Goal: Task Accomplishment & Management: Complete application form

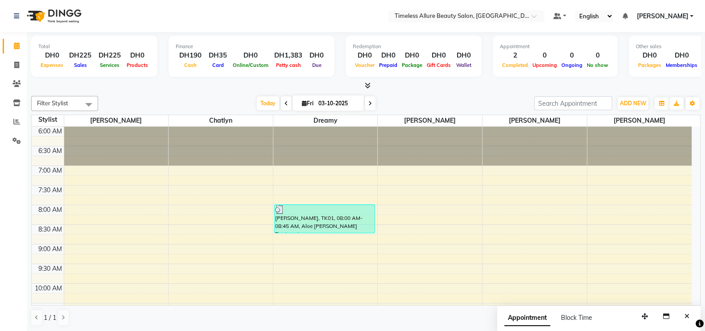
scroll to position [82, 0]
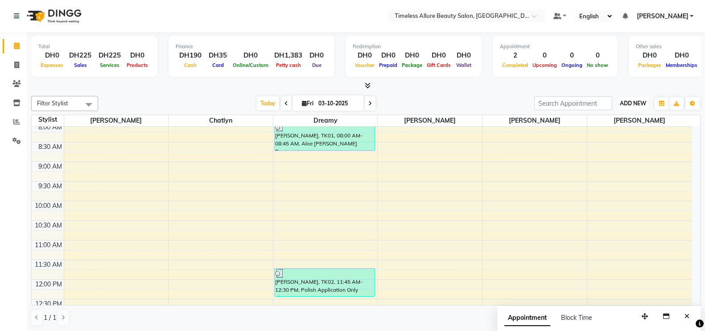
click at [640, 102] on span "ADD NEW" at bounding box center [633, 103] width 26 height 7
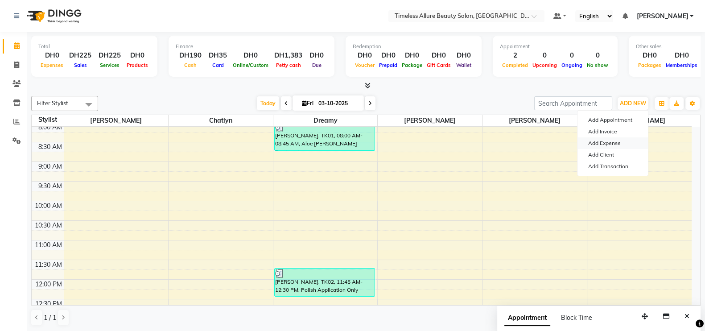
click at [619, 143] on link "Add Expense" at bounding box center [612, 143] width 70 height 12
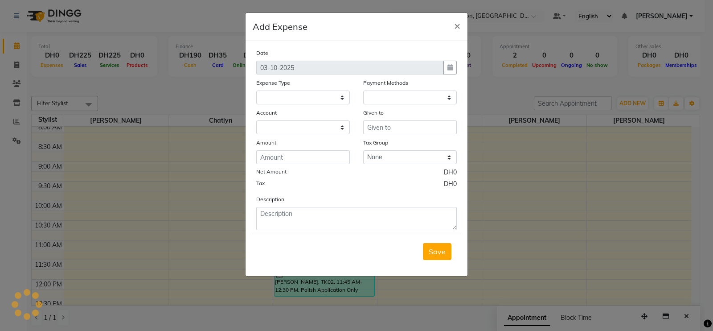
select select
select select "1"
select select "6204"
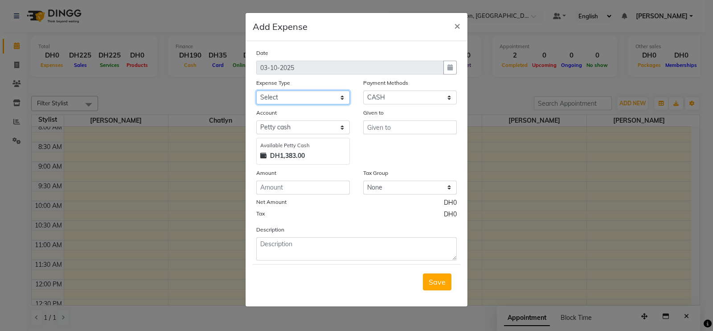
click at [341, 100] on select "Select Advance Salary Bank charges Carlift Car maintenance Cash transfer to ban…" at bounding box center [303, 98] width 94 height 14
select select "21932"
click at [256, 91] on select "Select Advance Salary Bank charges Carlift Car maintenance Cash transfer to ban…" at bounding box center [303, 98] width 94 height 14
click at [321, 188] on input "number" at bounding box center [303, 188] width 94 height 14
type input "100"
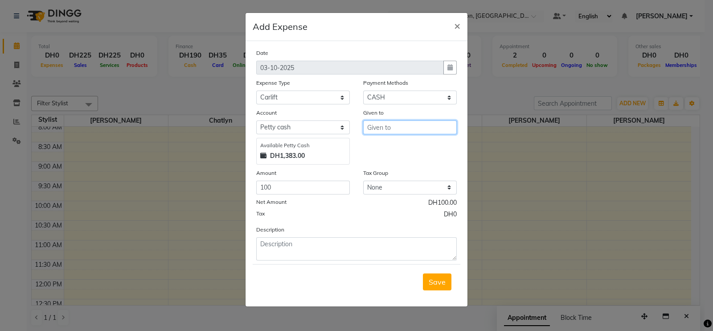
click at [405, 129] on input "text" at bounding box center [410, 127] width 94 height 14
type input "[PERSON_NAME]"
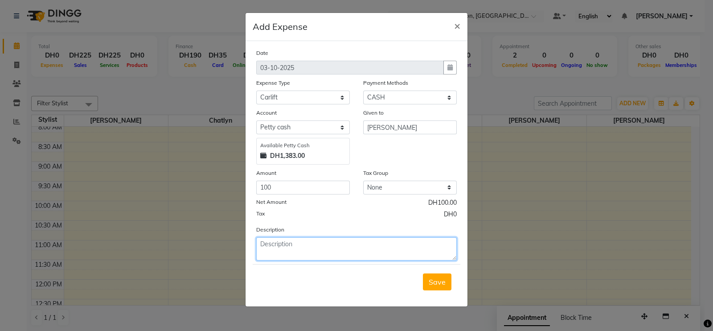
click at [379, 247] on textarea at bounding box center [356, 248] width 201 height 23
type textarea "Carlift for [DATE] [DATE] Dated [DATE]"
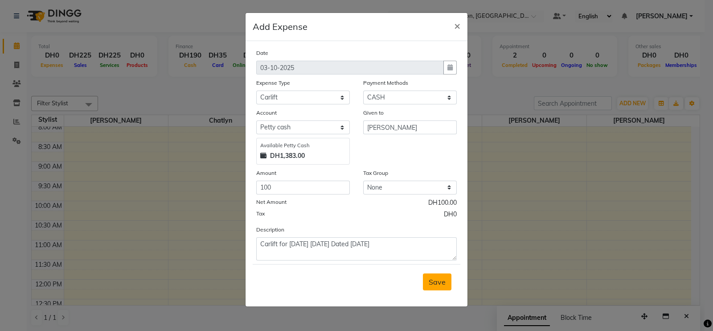
click at [435, 286] on span "Save" at bounding box center [437, 281] width 17 height 9
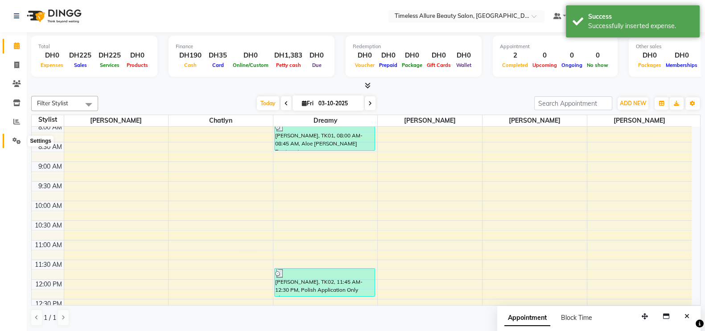
click at [11, 140] on span at bounding box center [17, 141] width 16 height 10
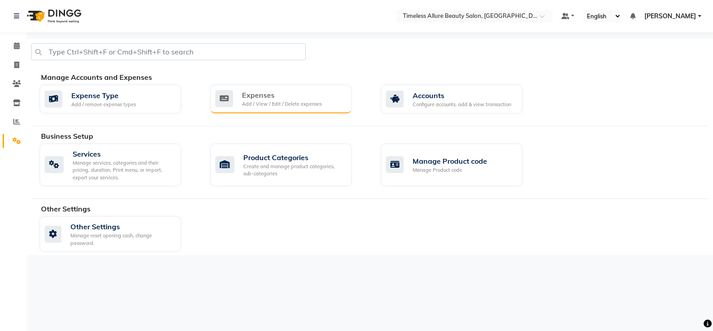
click at [304, 96] on div "Expenses" at bounding box center [282, 95] width 80 height 11
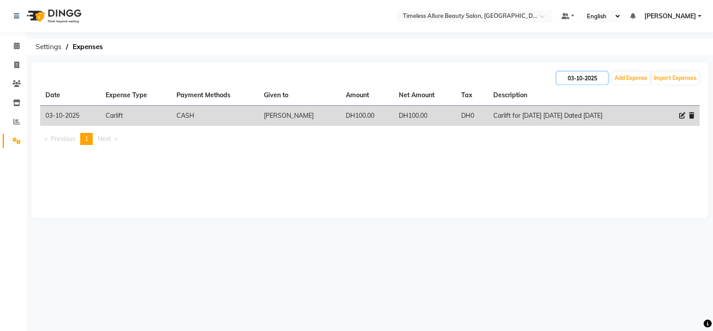
click at [587, 78] on input "03-10-2025" at bounding box center [582, 78] width 51 height 12
select select "10"
select select "2025"
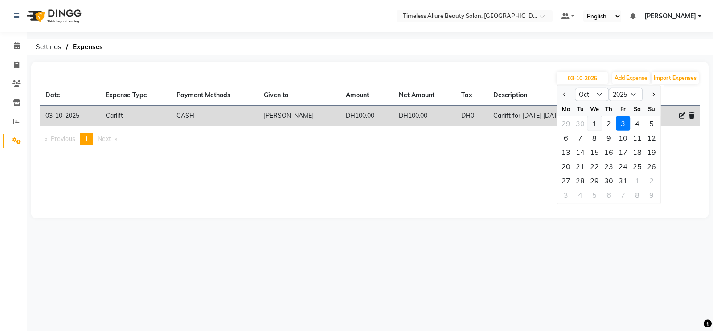
click at [596, 122] on div "1" at bounding box center [595, 123] width 14 height 14
type input "01-10-2025"
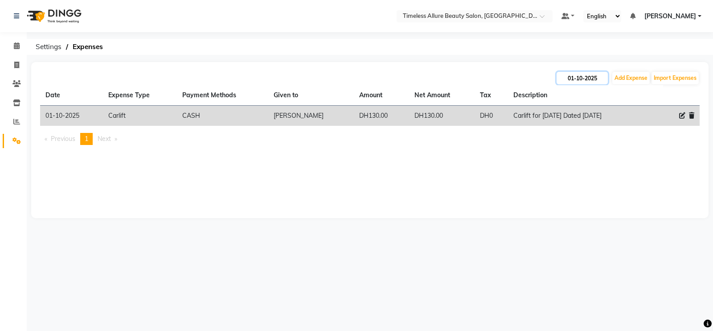
click at [599, 74] on input "01-10-2025" at bounding box center [582, 78] width 51 height 12
select select "10"
select select "2025"
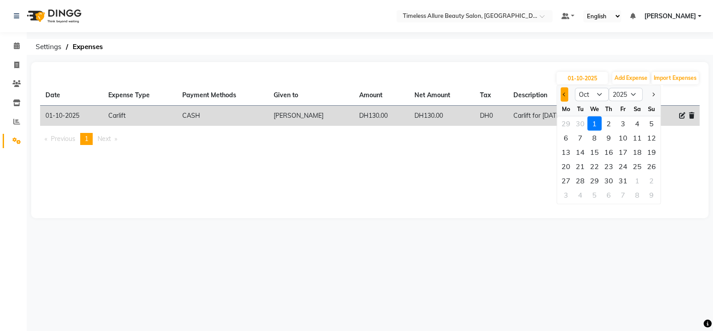
click at [564, 95] on span "Previous month" at bounding box center [565, 94] width 4 height 4
select select "9"
click at [568, 122] on div "1" at bounding box center [566, 123] width 14 height 14
type input "01-09-2025"
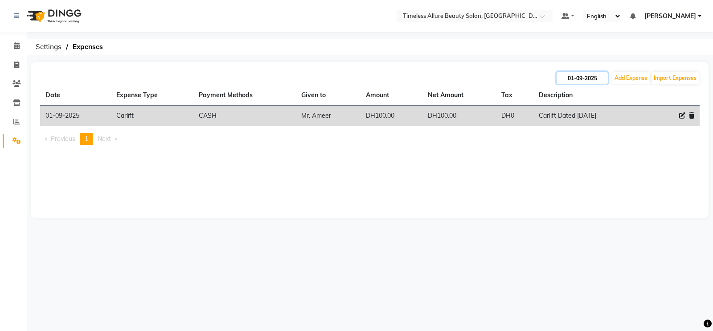
click at [564, 74] on input "01-09-2025" at bounding box center [582, 78] width 51 height 12
select select "9"
select select "2025"
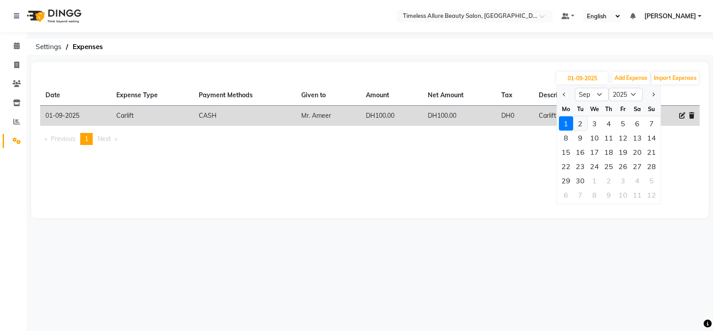
click at [582, 124] on div "2" at bounding box center [580, 123] width 14 height 14
type input "[DATE]"
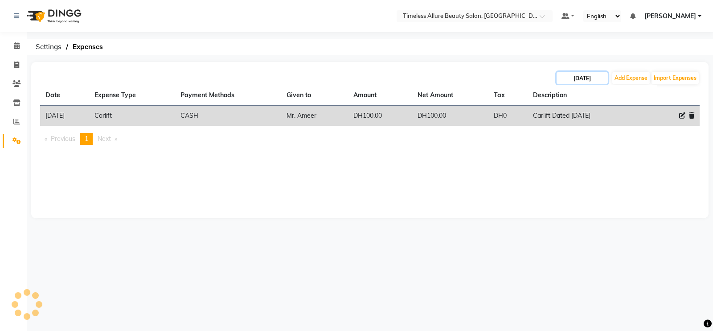
click at [559, 77] on input "[DATE]" at bounding box center [582, 78] width 51 height 12
select select "9"
select select "2025"
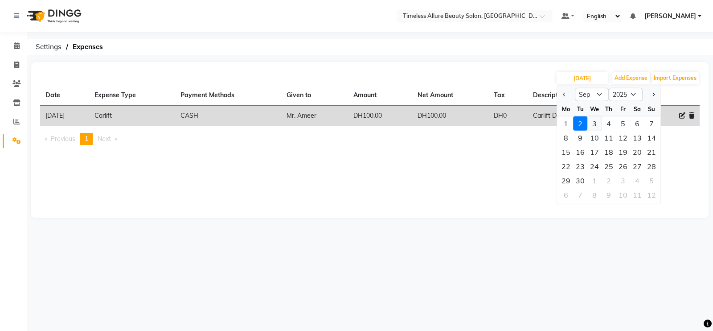
click at [592, 122] on div "3" at bounding box center [595, 123] width 14 height 14
type input "[DATE]"
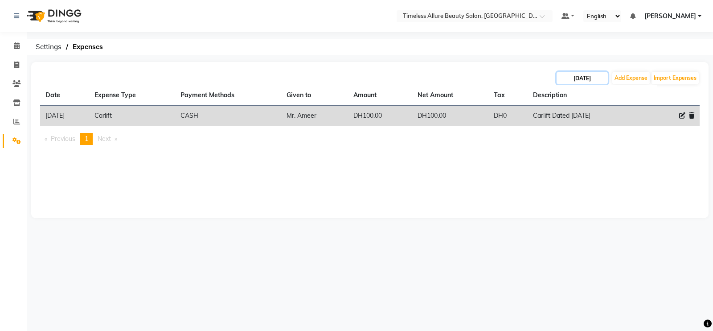
click at [562, 79] on input "[DATE]" at bounding box center [582, 78] width 51 height 12
select select "9"
select select "2025"
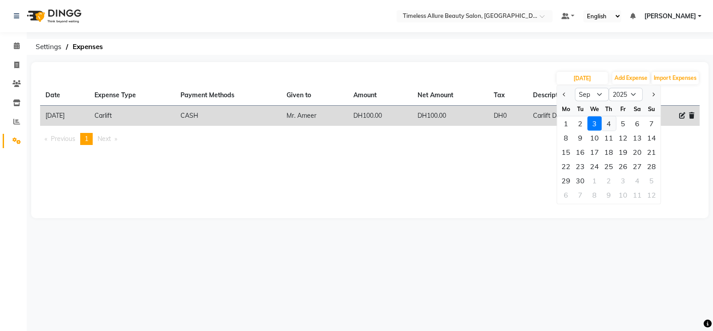
click at [609, 121] on div "4" at bounding box center [609, 123] width 14 height 14
type input "[DATE]"
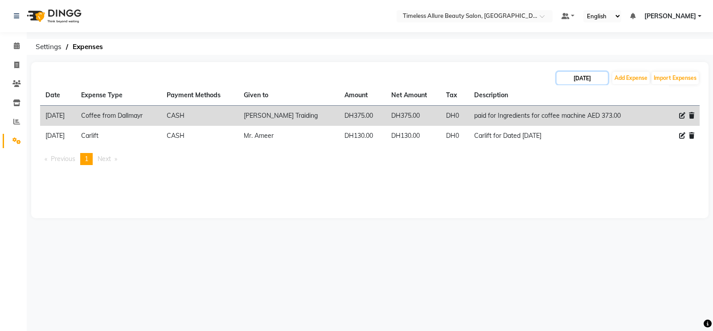
click at [562, 77] on input "[DATE]" at bounding box center [582, 78] width 51 height 12
select select "9"
select select "2025"
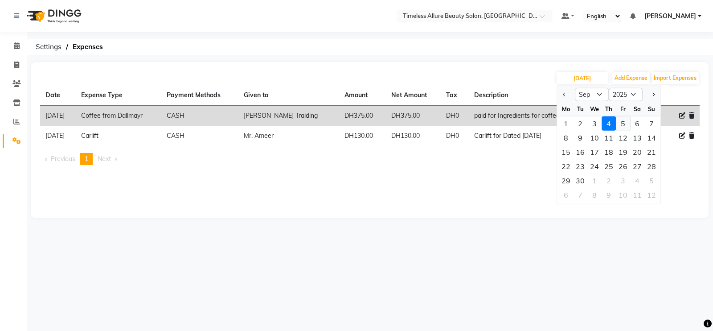
click at [623, 121] on div "5" at bounding box center [623, 123] width 14 height 14
type input "[DATE]"
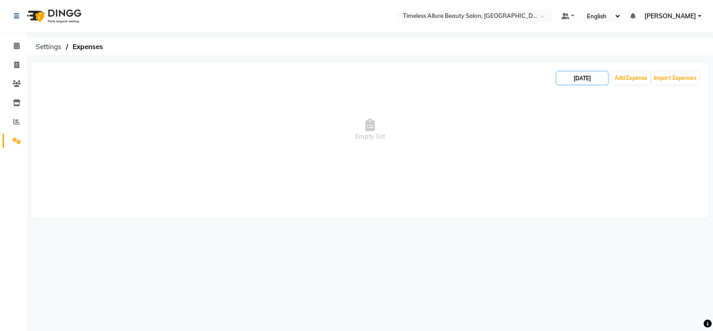
click at [564, 77] on input "[DATE]" at bounding box center [582, 78] width 51 height 12
select select "9"
select select "2025"
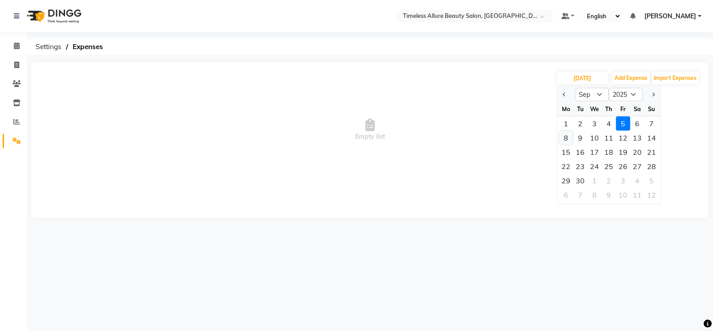
click at [570, 139] on div "8" at bounding box center [566, 138] width 14 height 14
type input "[DATE]"
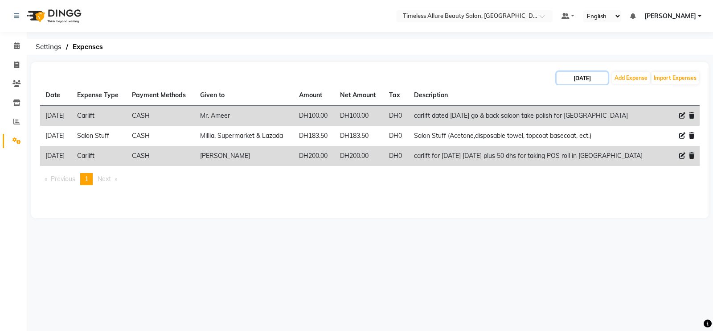
click at [561, 79] on input "[DATE]" at bounding box center [582, 78] width 51 height 12
select select "9"
select select "2025"
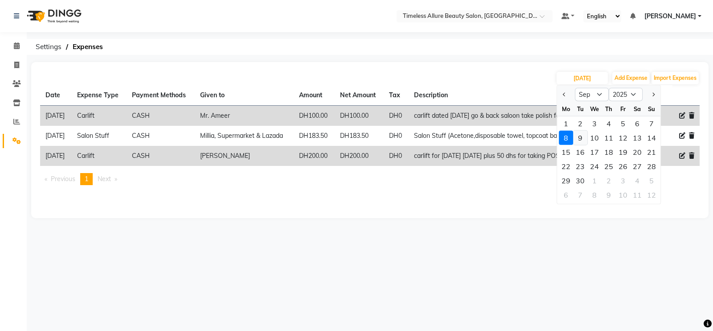
click at [580, 135] on div "9" at bounding box center [580, 138] width 14 height 14
type input "[DATE]"
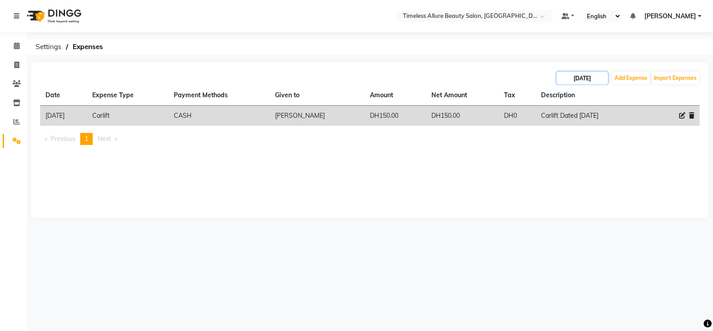
click at [557, 78] on input "[DATE]" at bounding box center [582, 78] width 51 height 12
select select "9"
select select "2025"
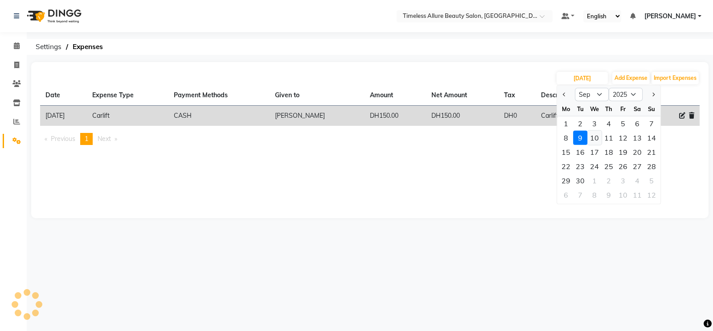
click at [594, 135] on div "10" at bounding box center [595, 138] width 14 height 14
type input "10-09-2025"
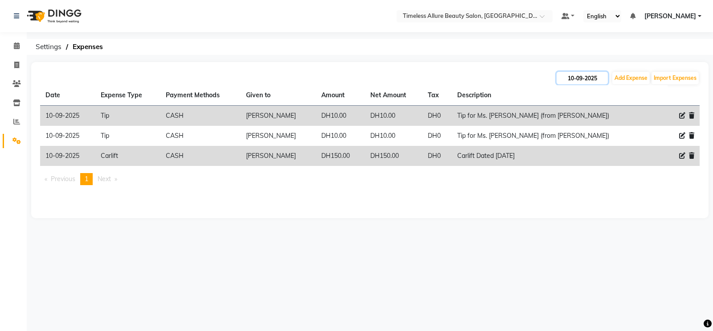
click at [563, 80] on input "10-09-2025" at bounding box center [582, 78] width 51 height 12
select select "9"
select select "2025"
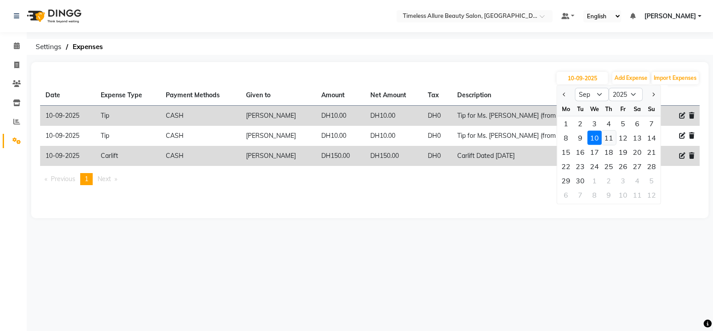
click at [609, 136] on div "11" at bounding box center [609, 138] width 14 height 14
type input "[DATE]"
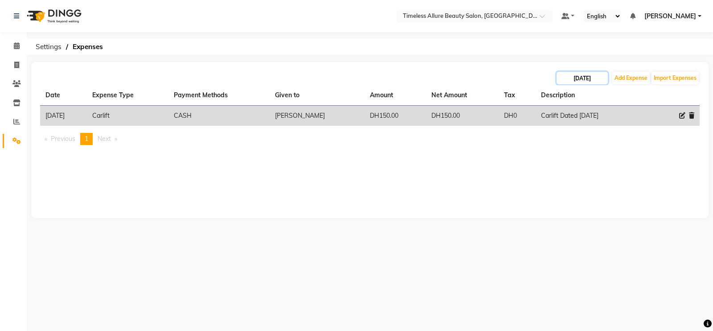
click at [560, 81] on input "[DATE]" at bounding box center [582, 78] width 51 height 12
select select "9"
select select "2025"
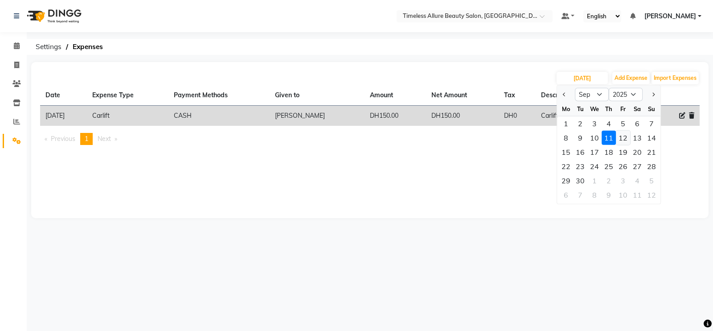
click at [624, 133] on div "12" at bounding box center [623, 138] width 14 height 14
type input "[DATE]"
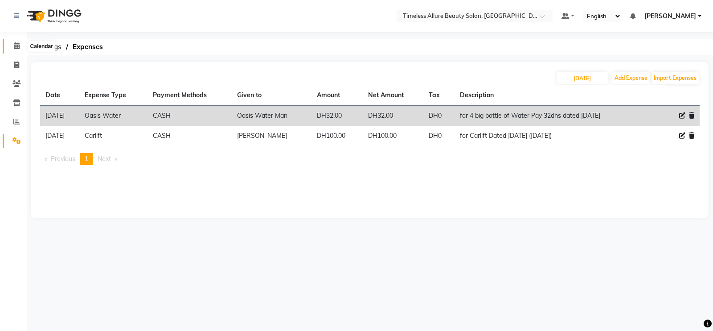
click at [20, 46] on span at bounding box center [17, 46] width 16 height 10
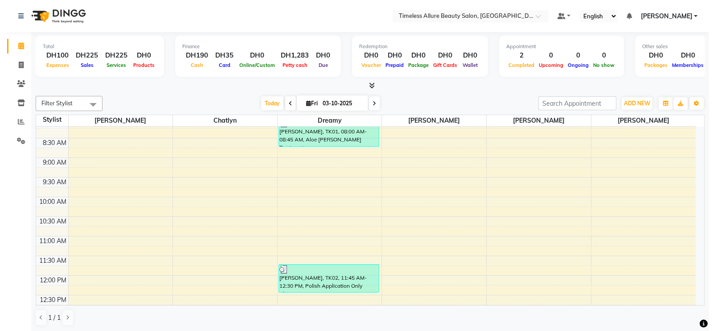
scroll to position [86, 0]
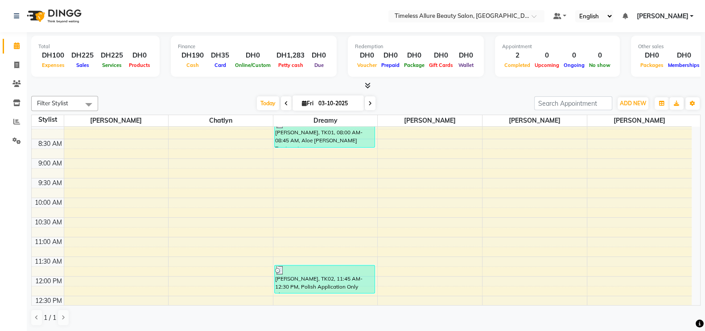
click at [691, 13] on link "[PERSON_NAME]" at bounding box center [664, 16] width 57 height 9
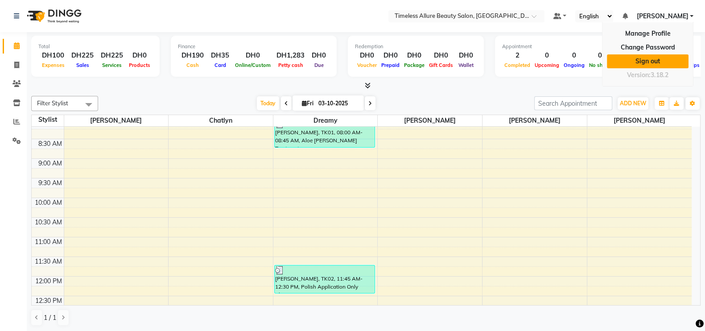
click at [668, 61] on link "Sign out" at bounding box center [648, 61] width 82 height 14
